Goal: Navigation & Orientation: Find specific page/section

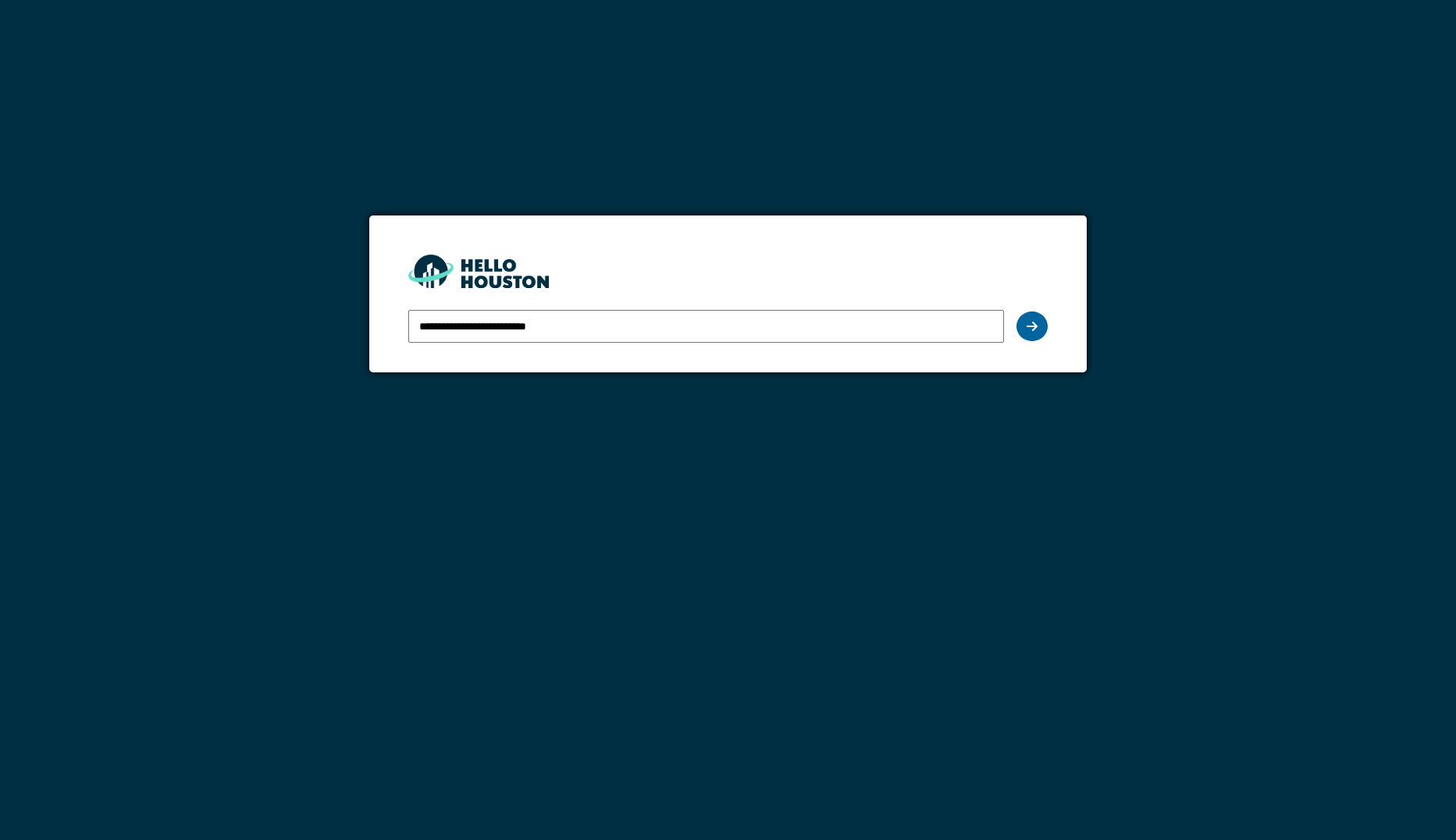
click at [1041, 319] on div at bounding box center [1032, 326] width 31 height 29
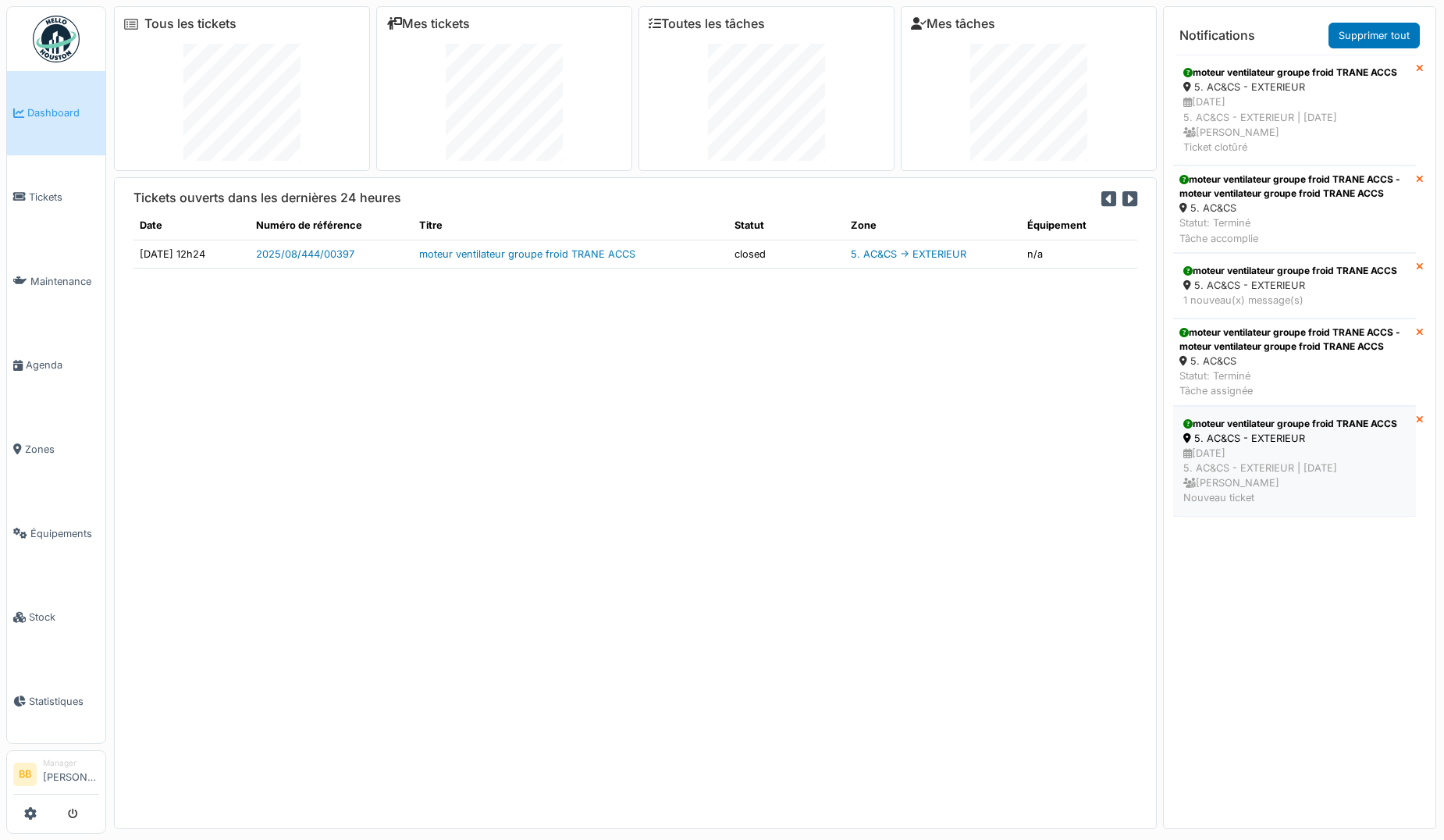
click at [1264, 446] on div "5. AC&CS - EXTERIEUR" at bounding box center [1294, 438] width 222 height 15
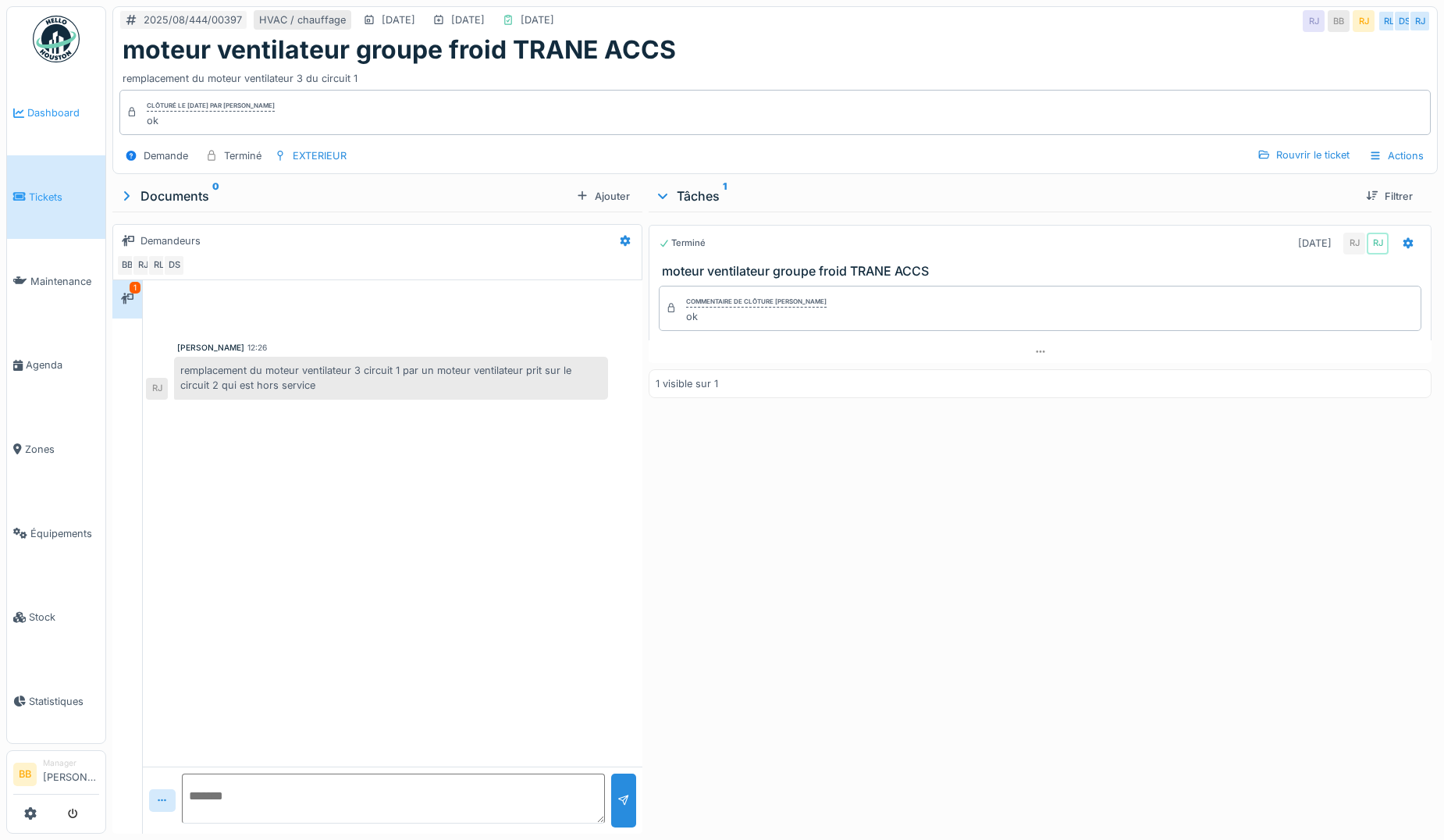
click at [54, 119] on span "Dashboard" at bounding box center [63, 113] width 71 height 15
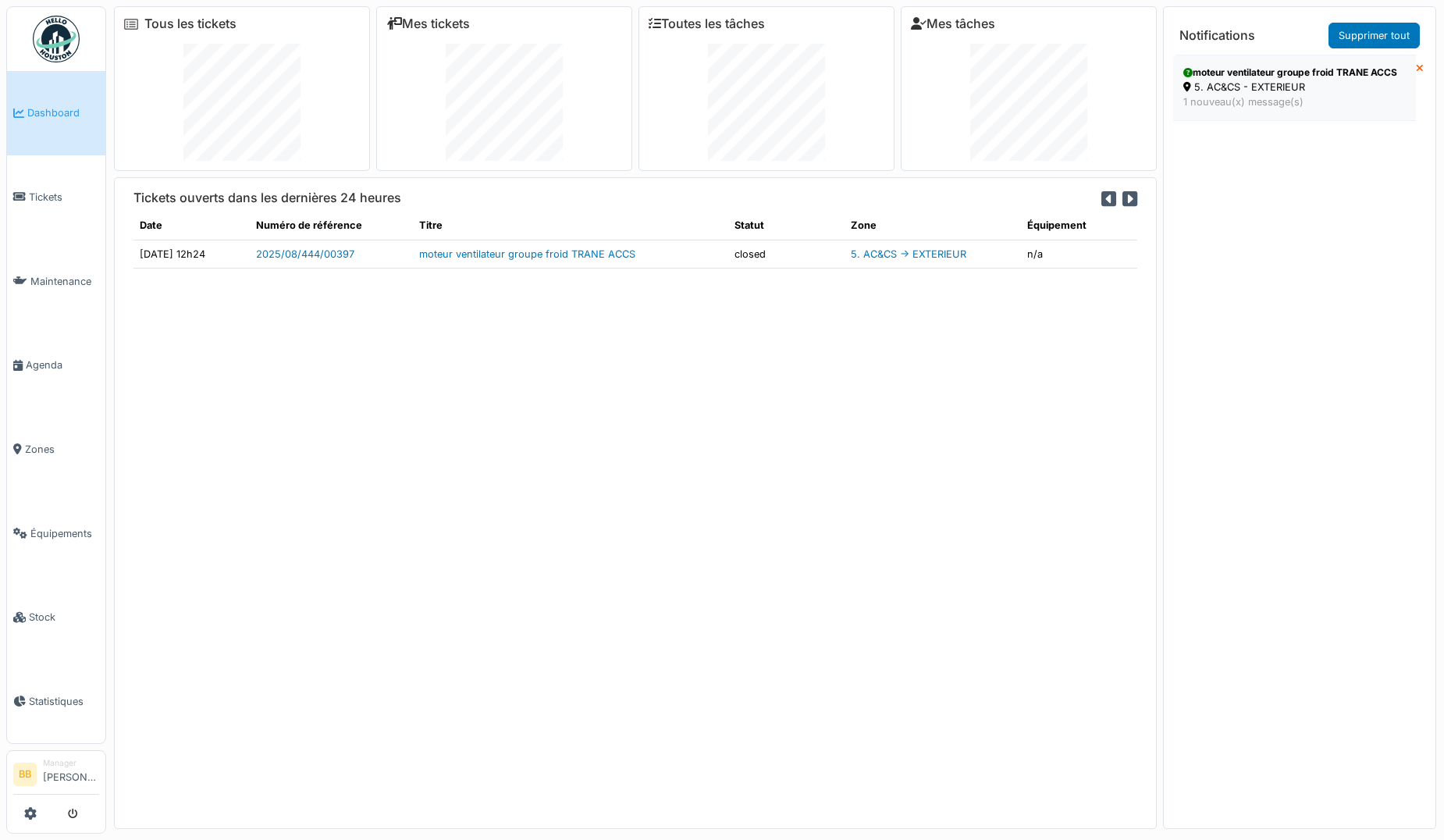
click at [1223, 109] on div "1 nouveau(x) message(s)" at bounding box center [1294, 102] width 222 height 15
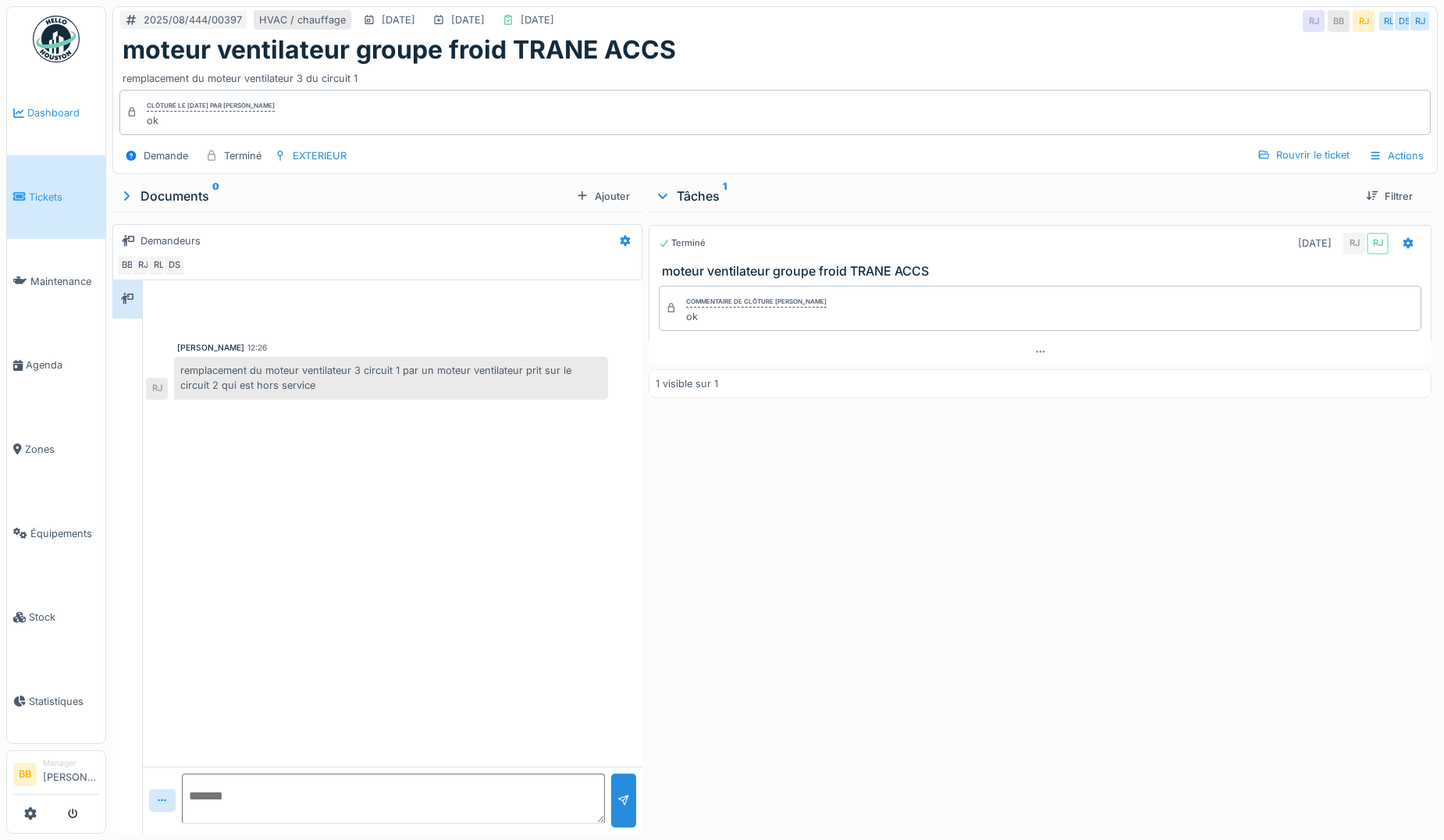
click at [25, 108] on li "Dashboard" at bounding box center [57, 113] width 86 height 15
